Goal: Download file/media

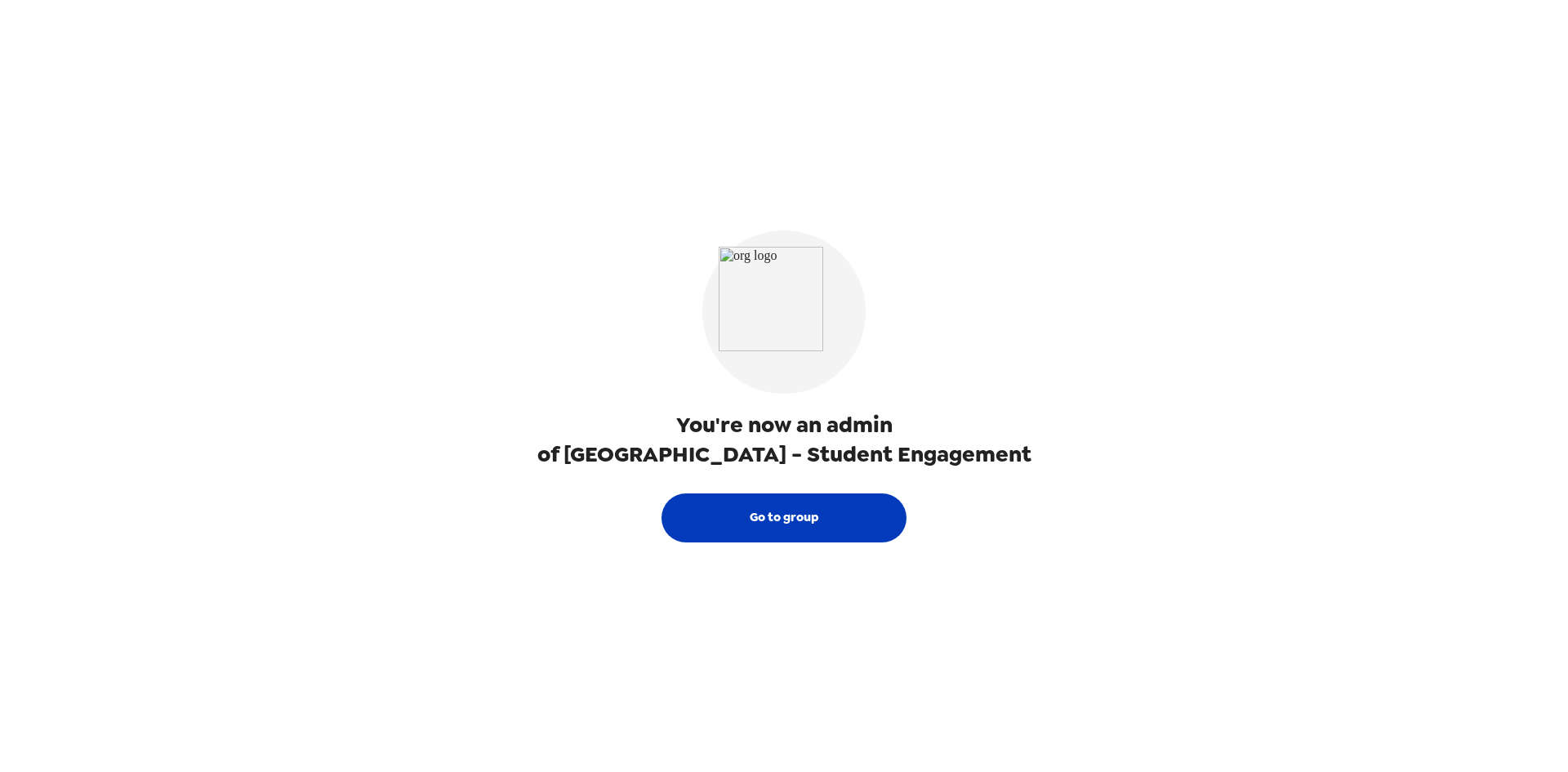
click at [842, 518] on button "Go to group" at bounding box center [784, 517] width 245 height 49
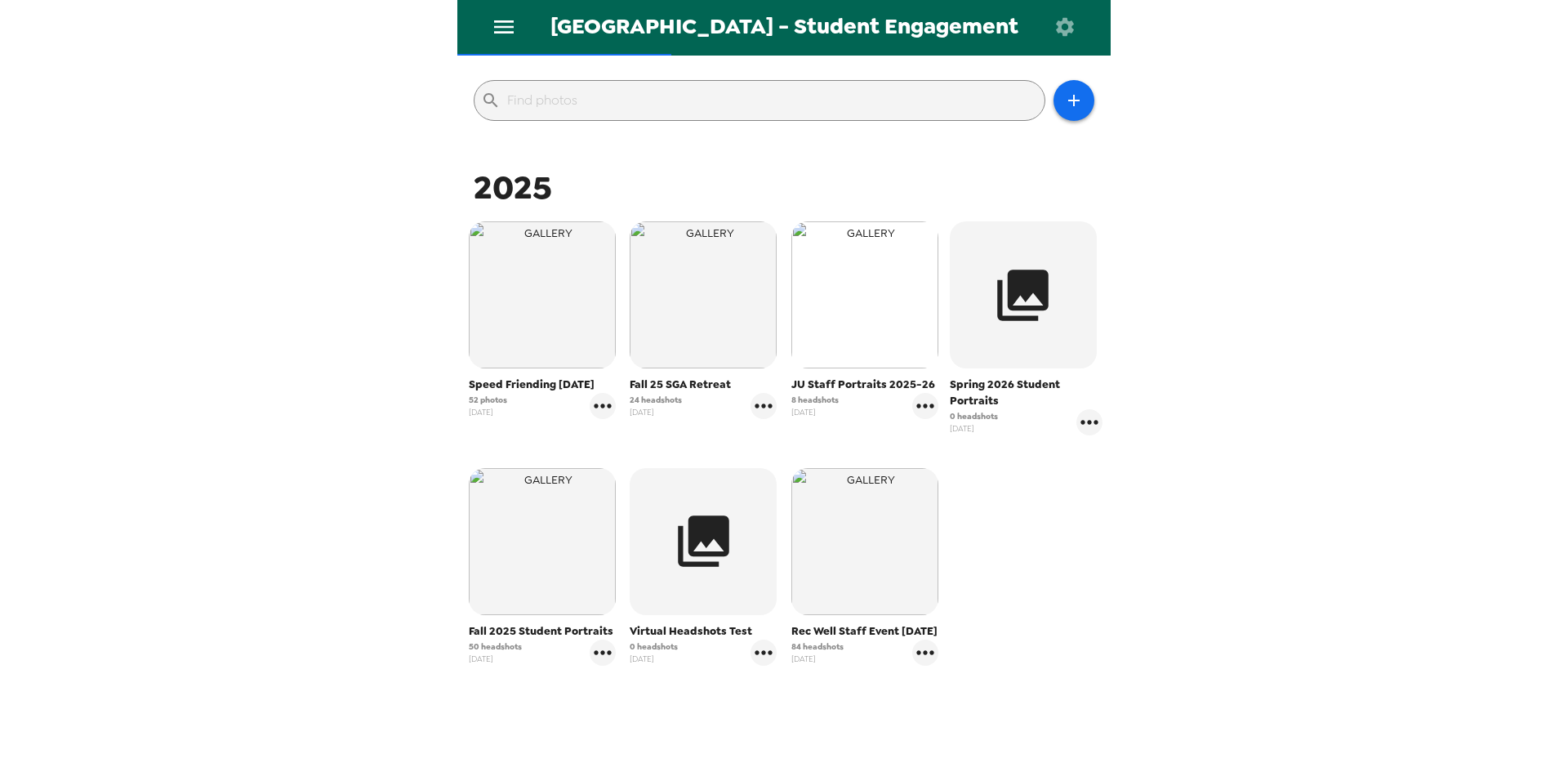
scroll to position [237, 0]
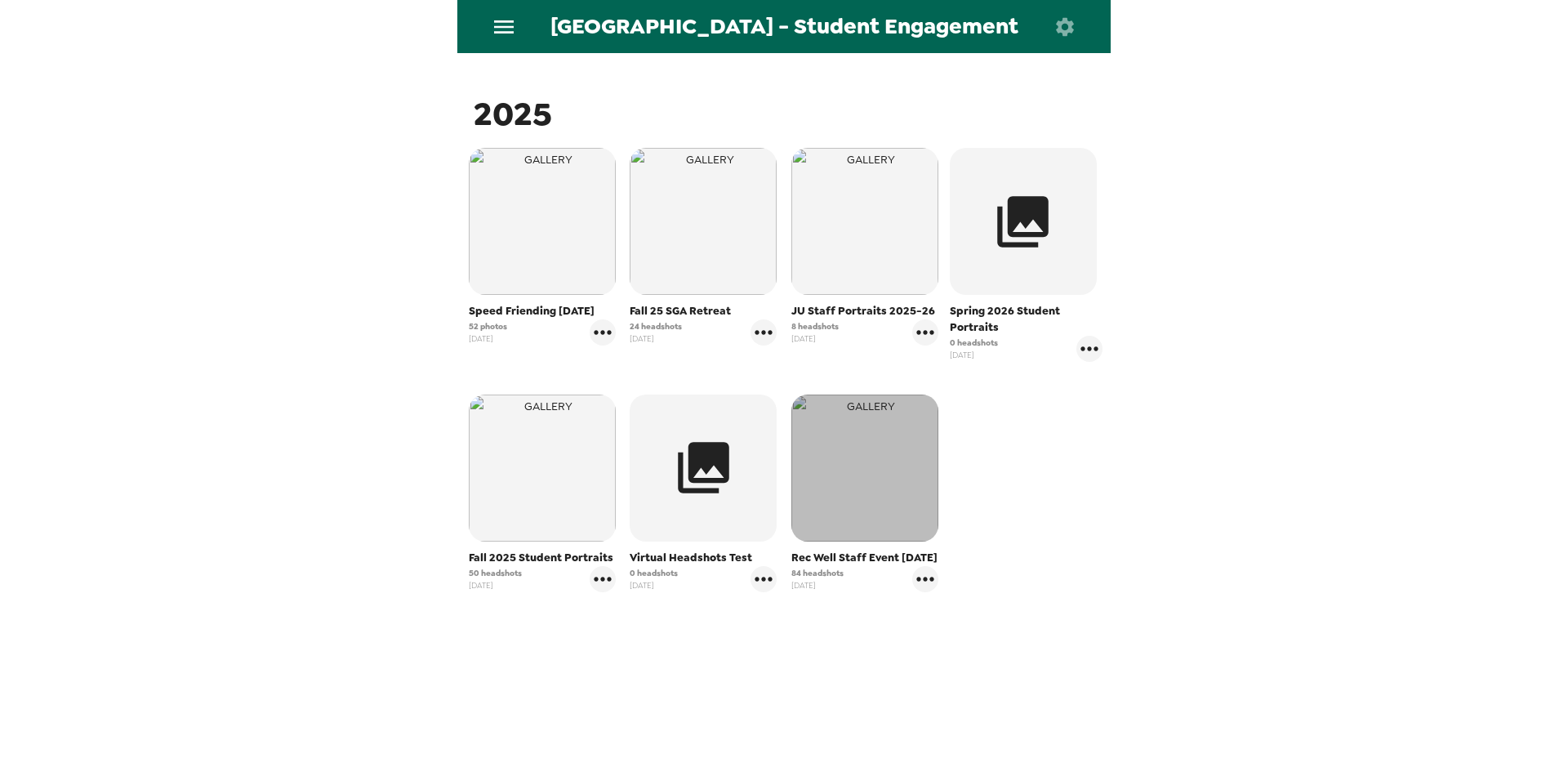
click at [888, 440] on img "button" at bounding box center [865, 468] width 147 height 147
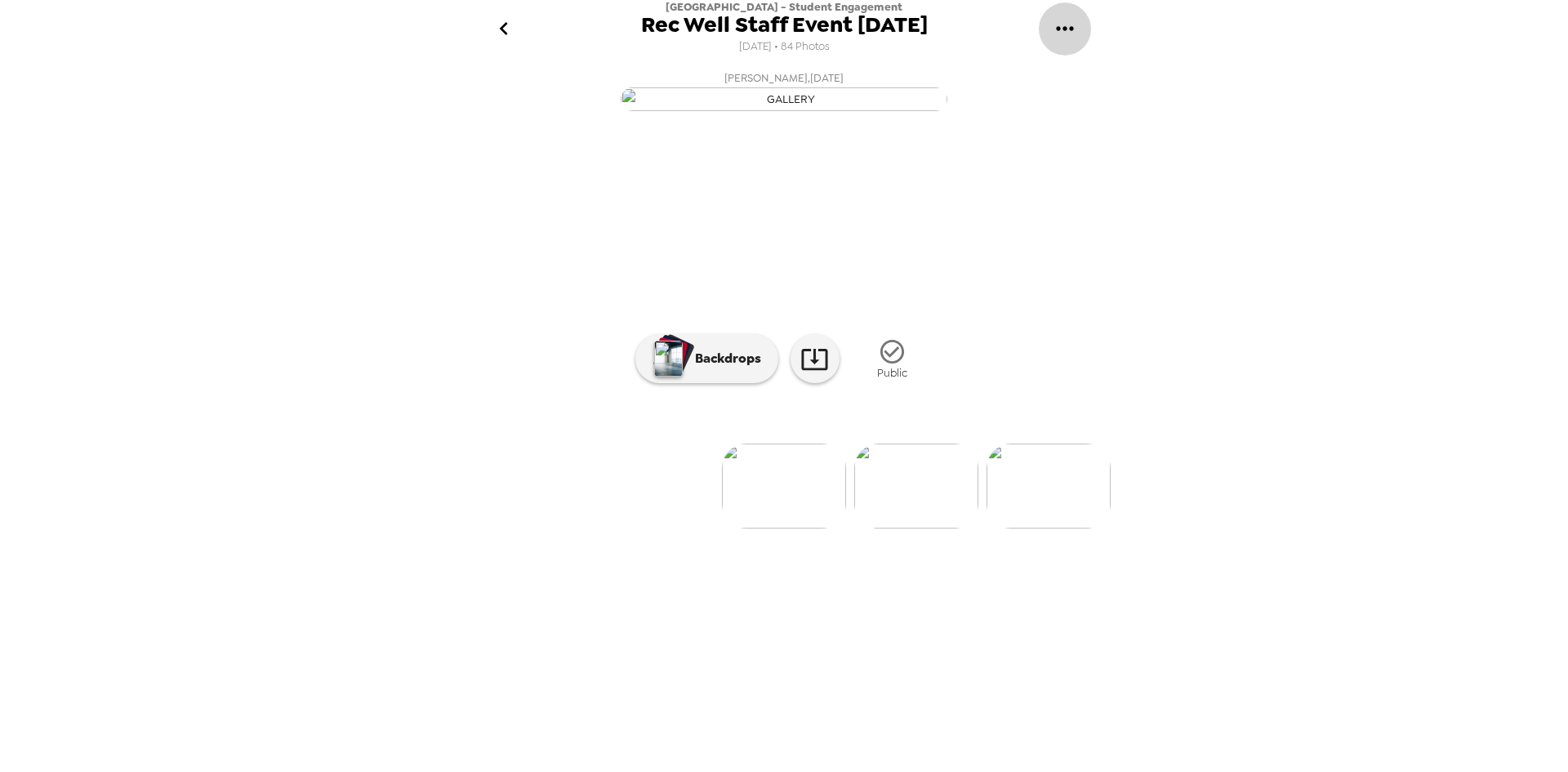
click at [1070, 23] on icon "gallery menu" at bounding box center [1065, 29] width 26 height 26
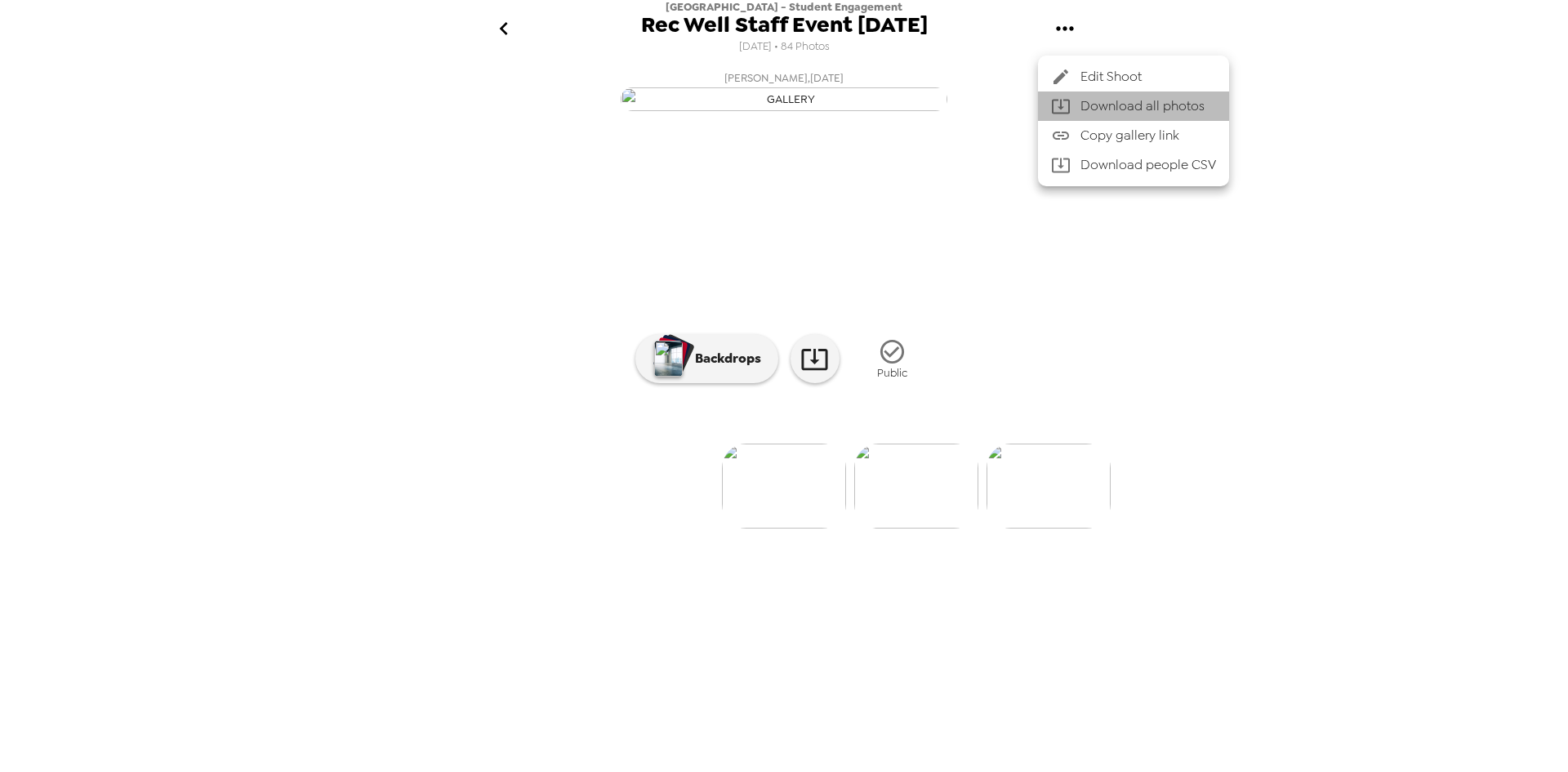
click at [1155, 105] on span "Download all photos" at bounding box center [1148, 106] width 135 height 20
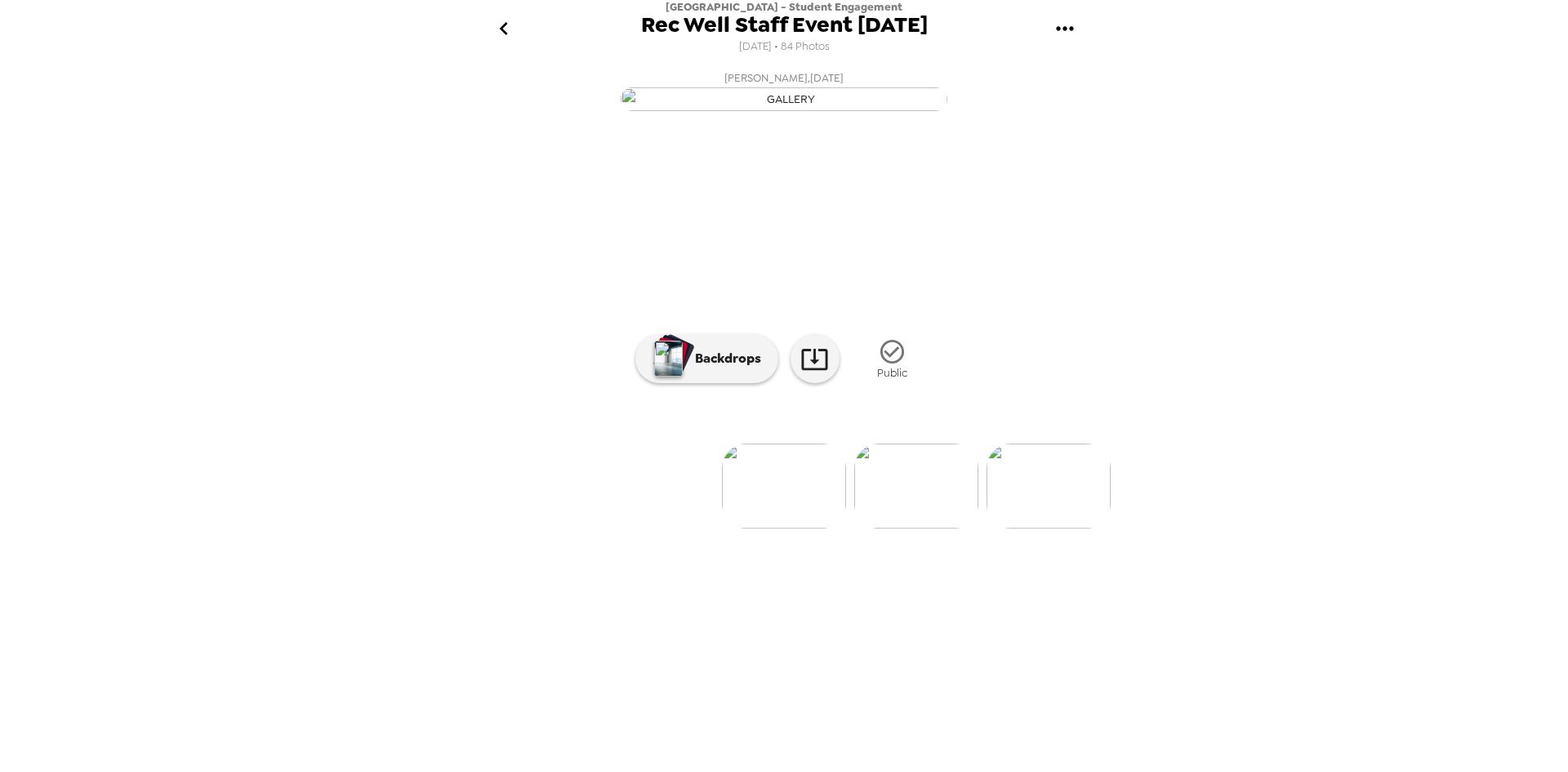
click at [513, 36] on icon "go back" at bounding box center [504, 29] width 26 height 26
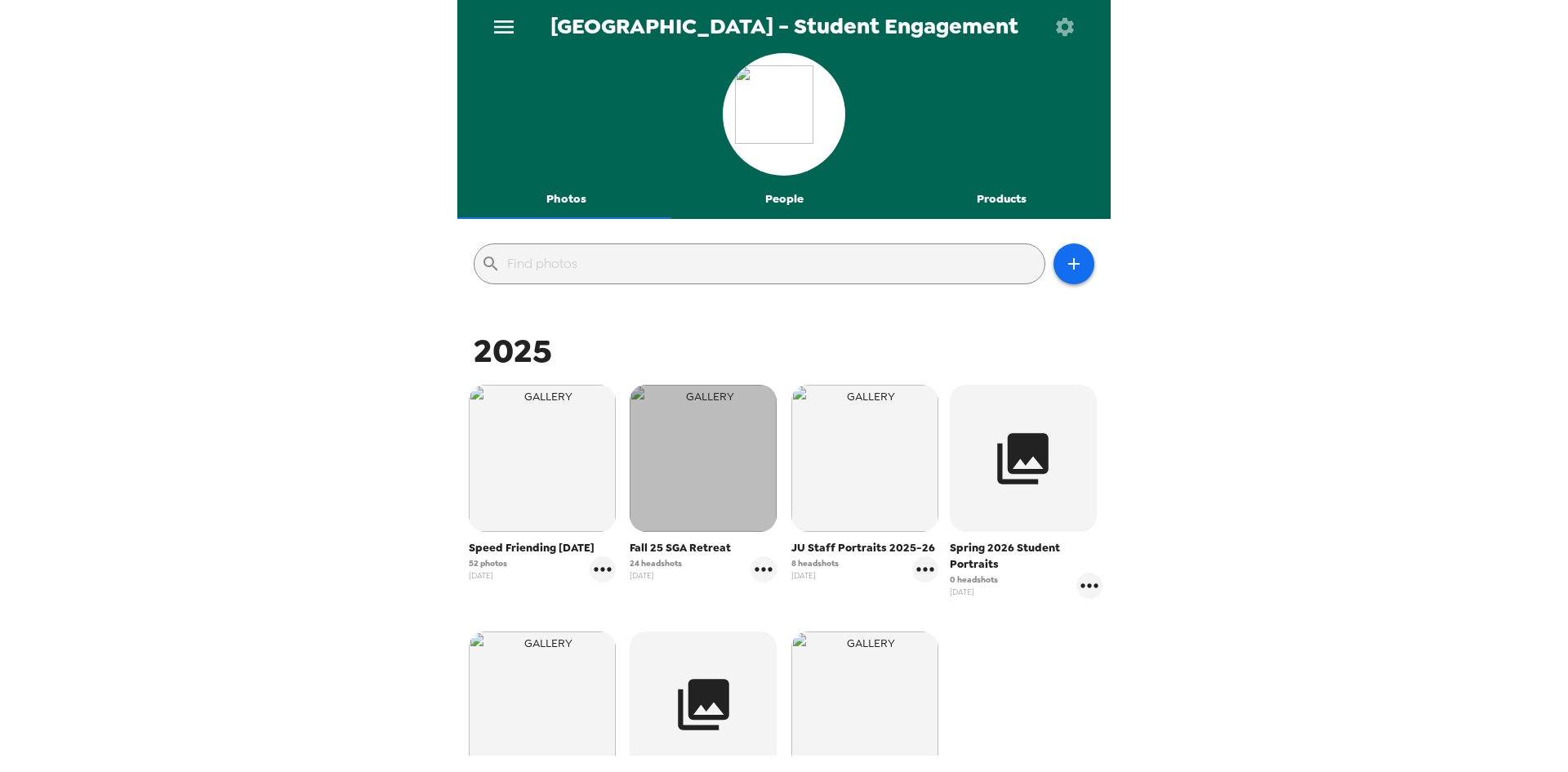
click at [709, 461] on img "button" at bounding box center [704, 458] width 147 height 147
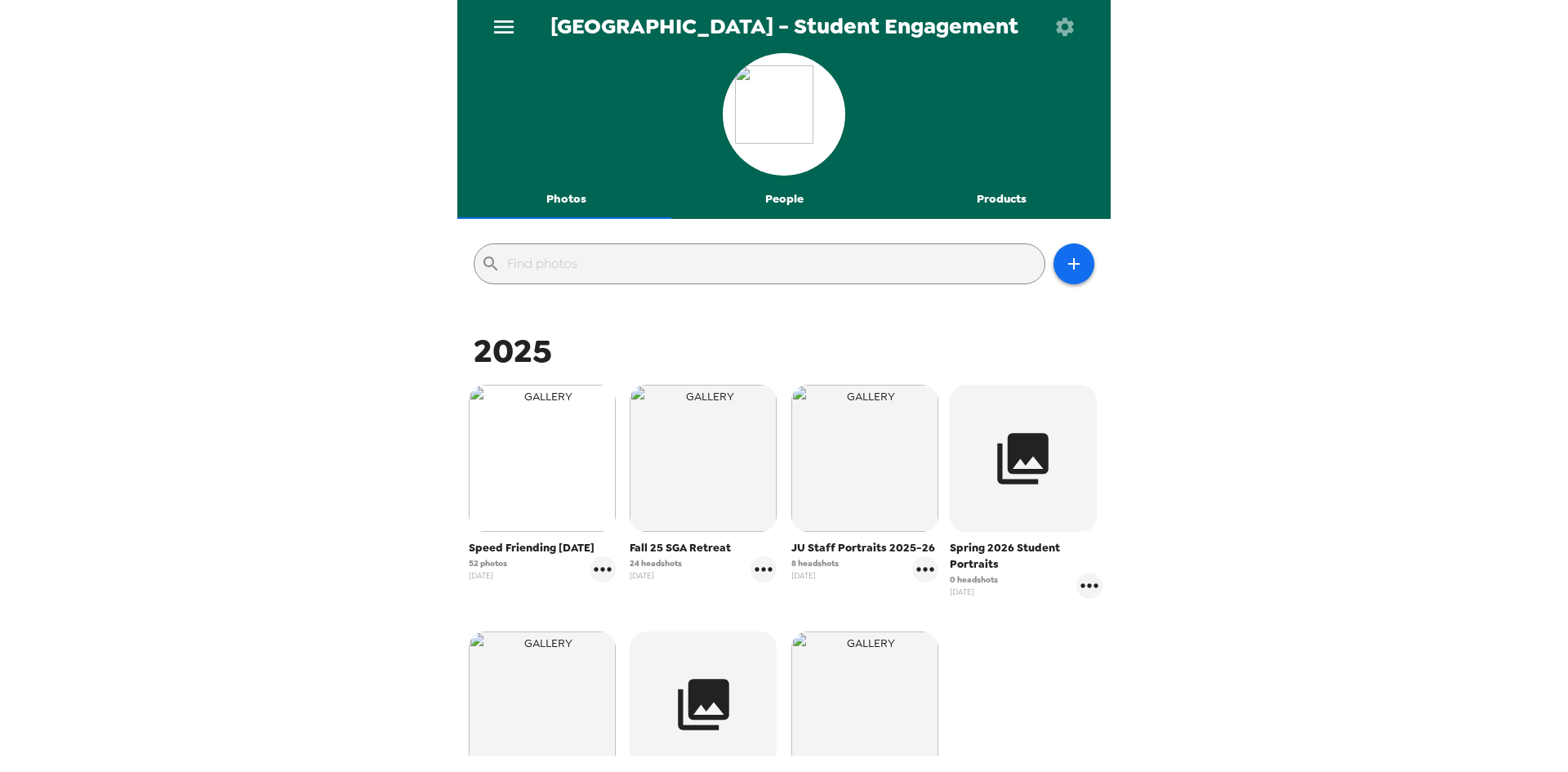
click at [536, 430] on img "button" at bounding box center [543, 458] width 147 height 147
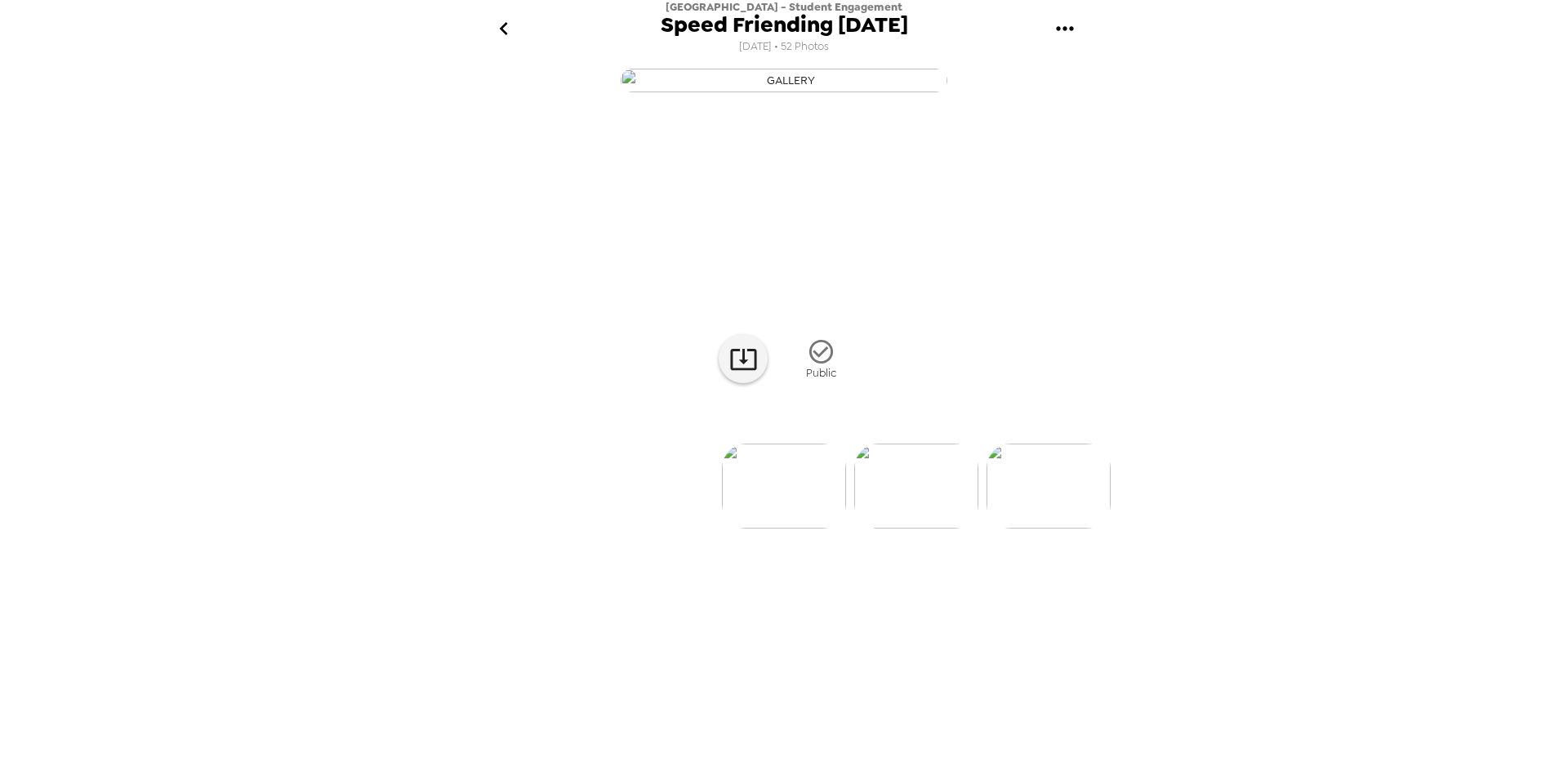
click at [791, 529] on img at bounding box center [784, 486] width 124 height 85
click at [925, 529] on img at bounding box center [916, 486] width 124 height 85
click at [905, 529] on img at bounding box center [916, 486] width 124 height 85
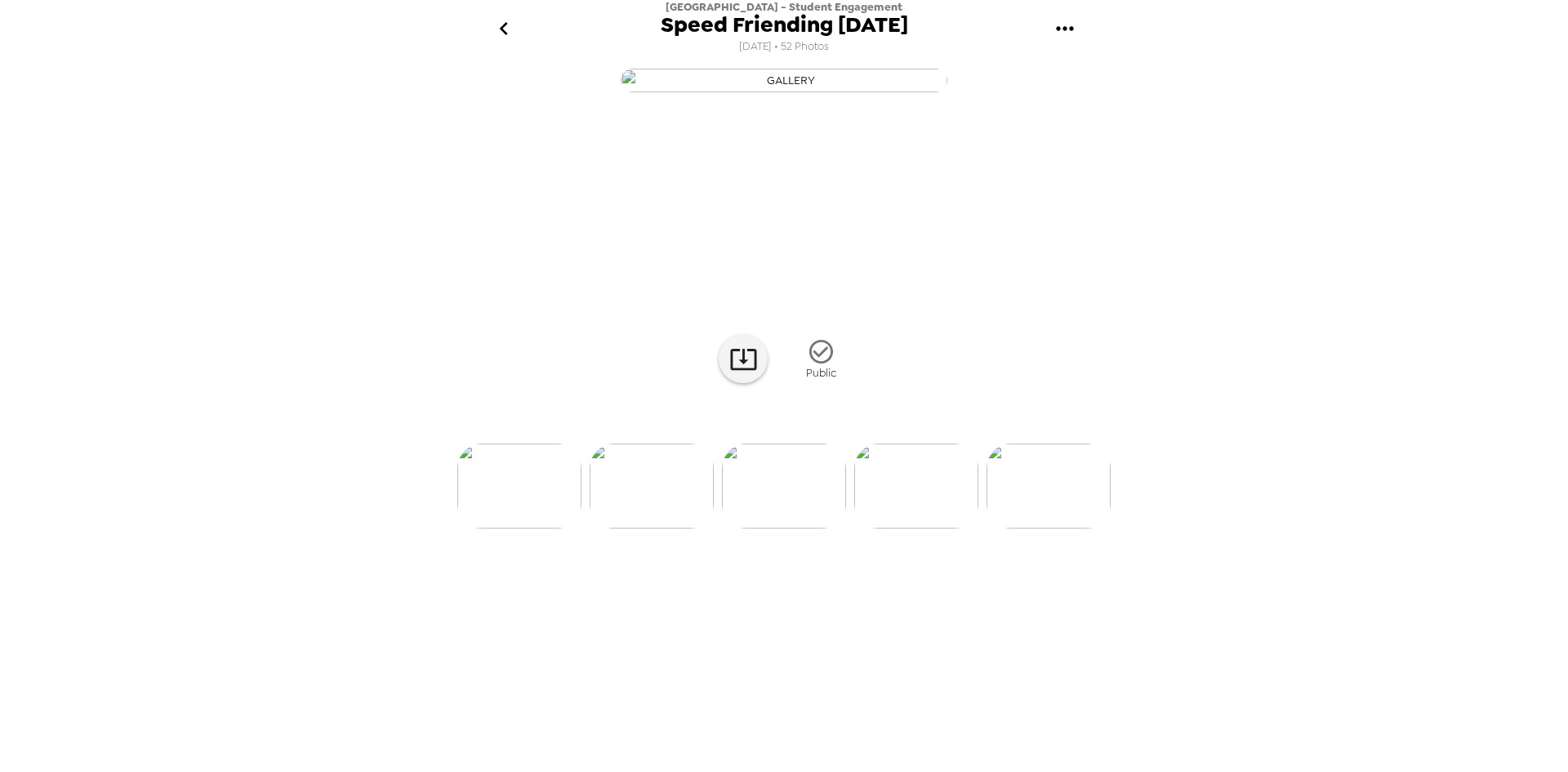
click at [922, 529] on img at bounding box center [916, 486] width 124 height 85
click at [953, 529] on img at bounding box center [917, 486] width 124 height 85
click at [1026, 529] on img at bounding box center [1049, 486] width 124 height 85
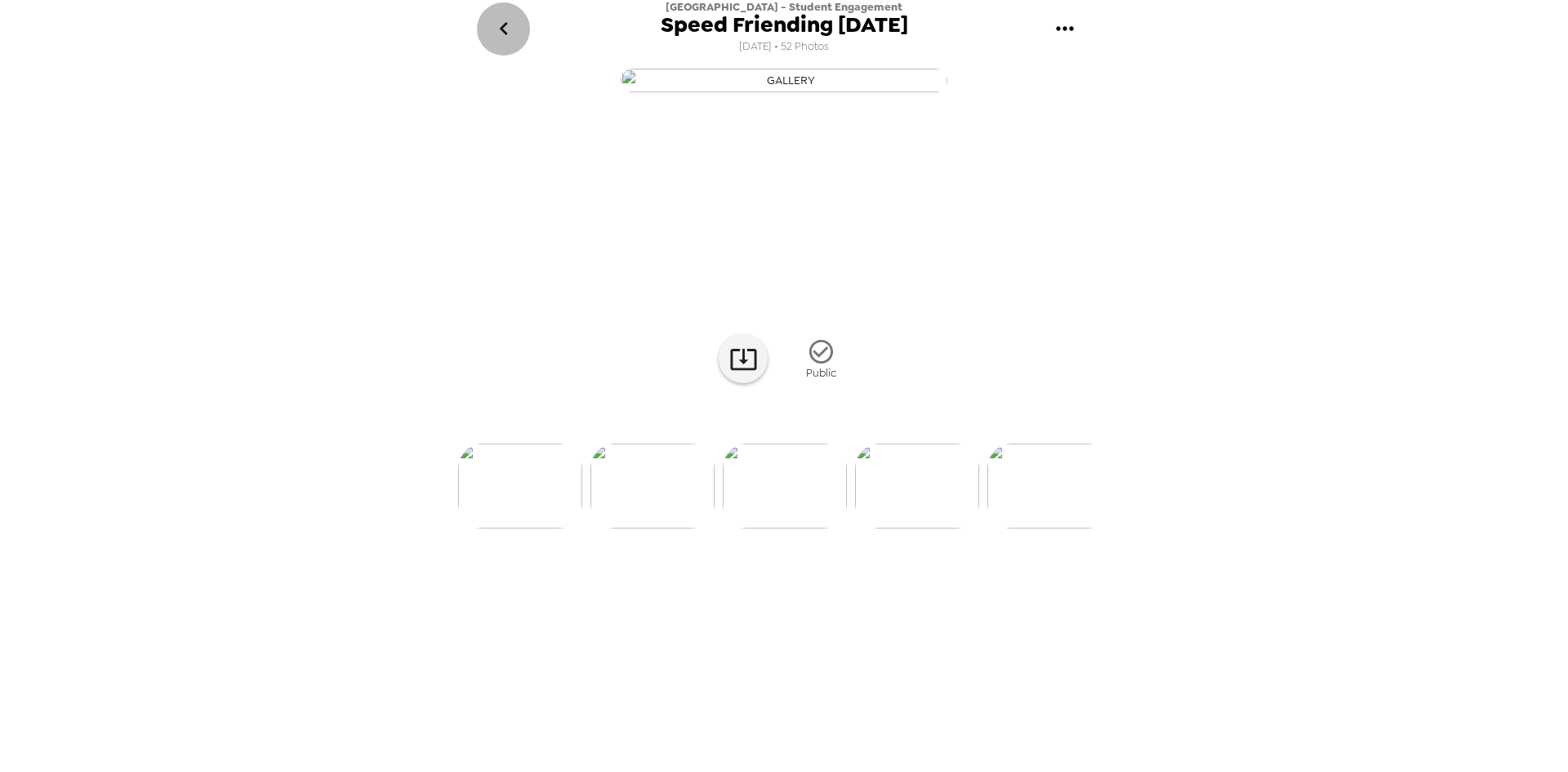
click at [500, 20] on icon "go back" at bounding box center [504, 29] width 26 height 26
